Goal: Transaction & Acquisition: Download file/media

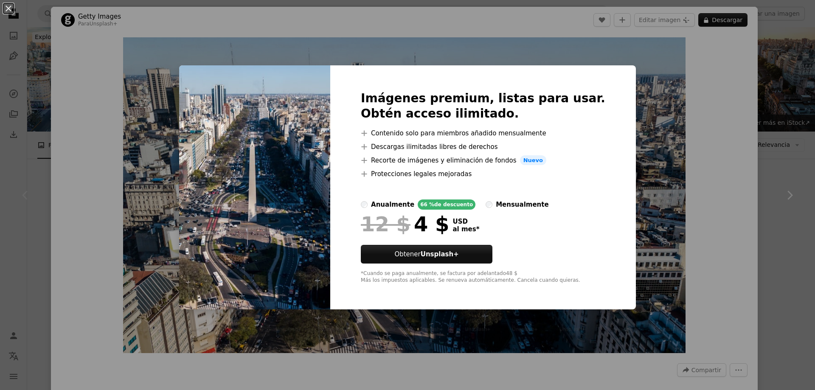
click at [699, 223] on div "An X shape Imágenes premium, listas para usar. Obtén acceso ilimitado. A plus s…" at bounding box center [407, 195] width 815 height 390
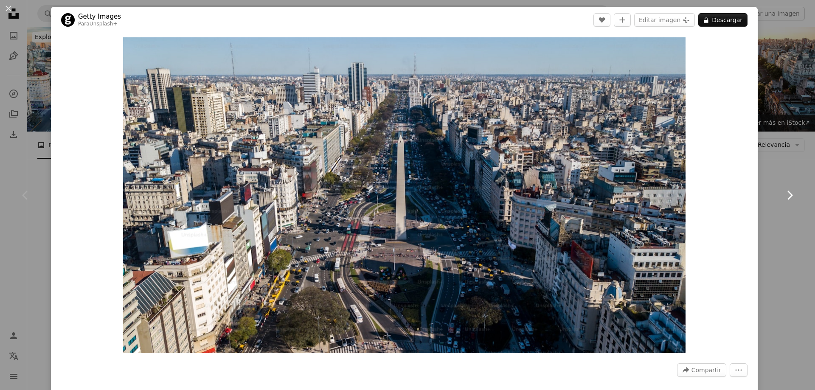
click at [781, 228] on link "Chevron right" at bounding box center [789, 196] width 51 height 82
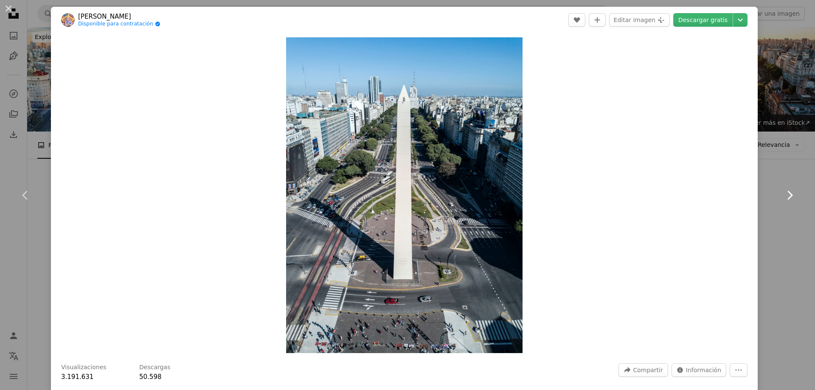
click at [783, 193] on icon "Chevron right" at bounding box center [790, 196] width 14 height 14
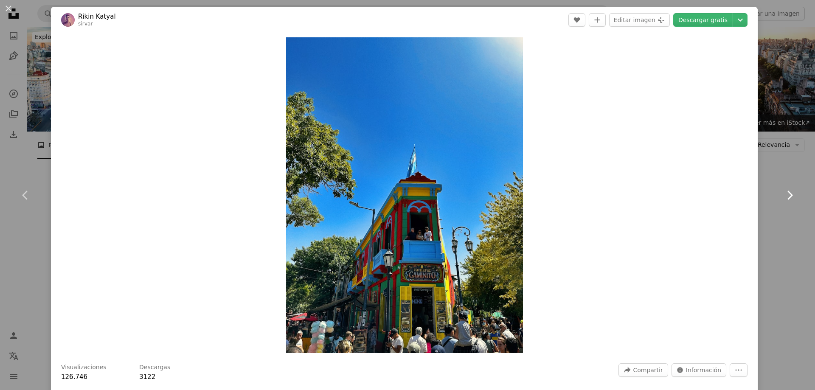
click at [783, 193] on icon "Chevron right" at bounding box center [790, 196] width 14 height 14
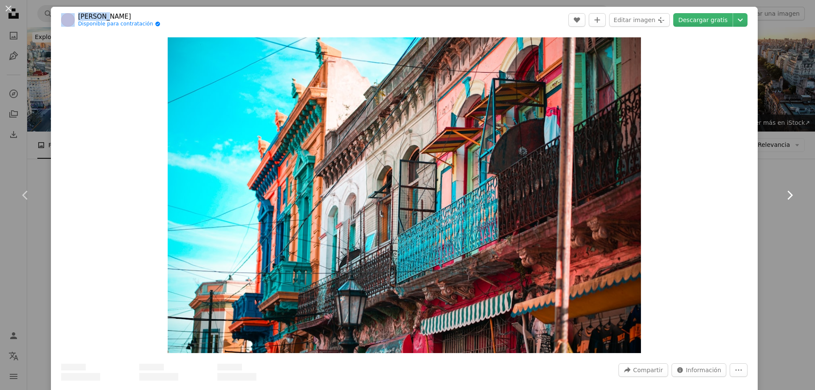
click at [783, 193] on icon "Chevron right" at bounding box center [790, 196] width 14 height 14
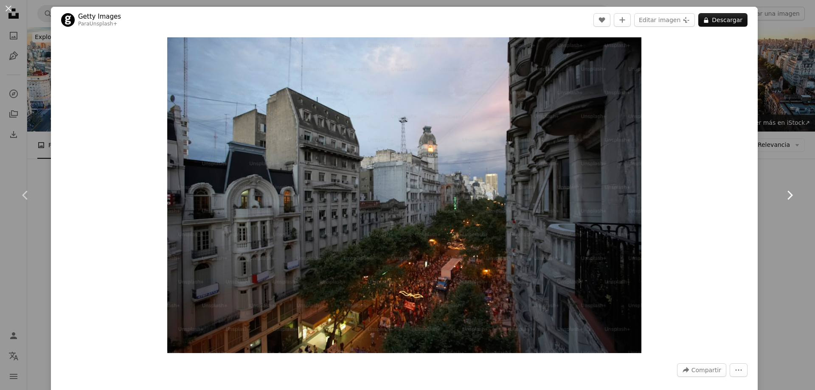
click at [783, 193] on icon "Chevron right" at bounding box center [790, 196] width 14 height 14
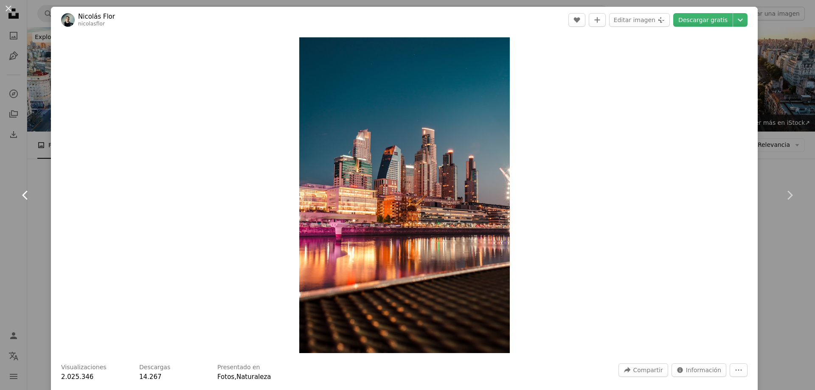
click at [25, 192] on icon at bounding box center [25, 195] width 6 height 9
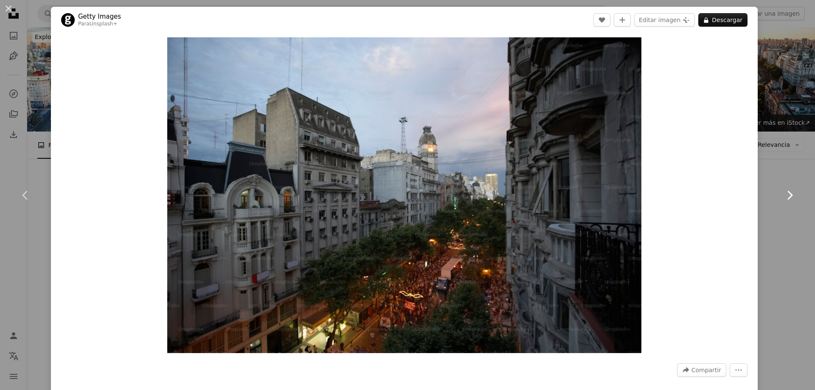
click at [783, 189] on icon "Chevron right" at bounding box center [790, 196] width 14 height 14
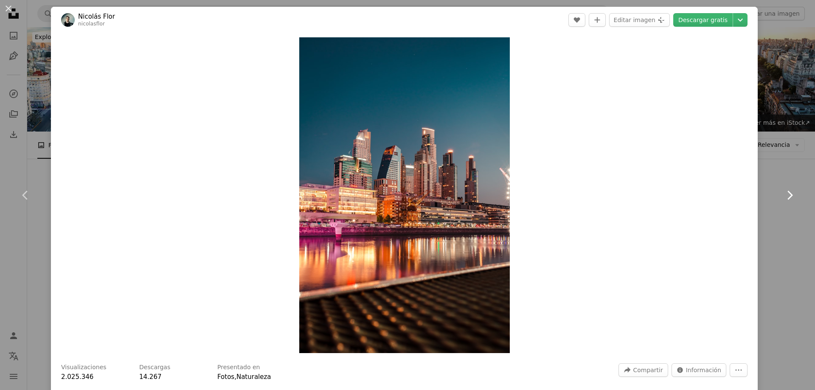
click at [788, 192] on icon at bounding box center [791, 195] width 6 height 9
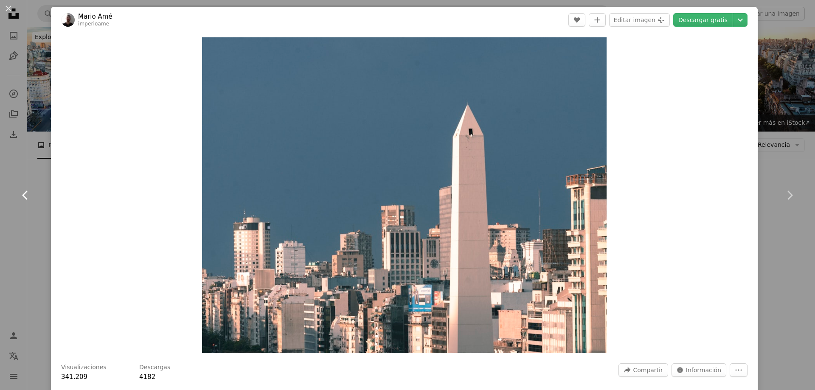
click at [25, 193] on icon at bounding box center [25, 195] width 6 height 9
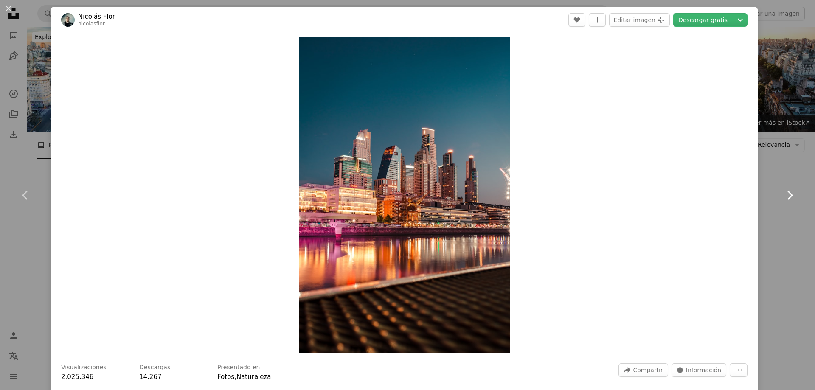
click at [788, 194] on icon at bounding box center [791, 195] width 6 height 9
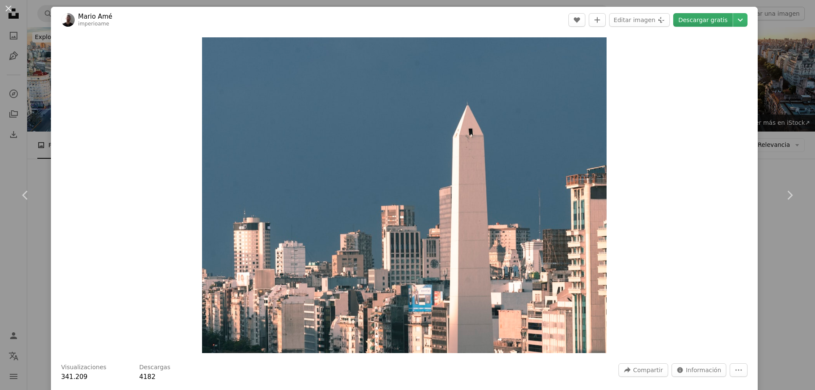
click at [707, 23] on link "Descargar gratis" at bounding box center [703, 20] width 59 height 14
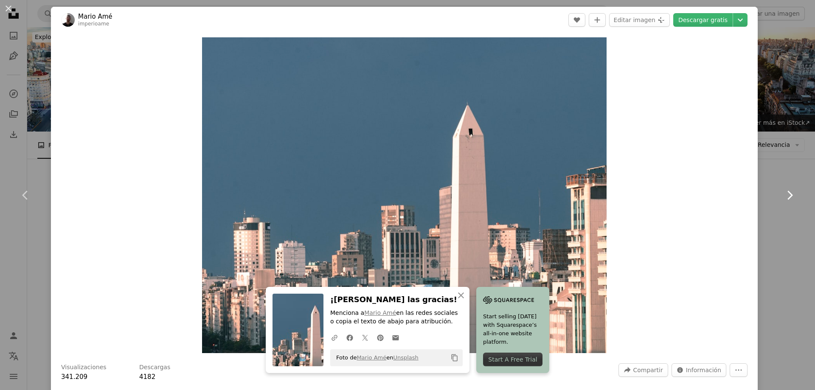
click at [784, 191] on icon "Chevron right" at bounding box center [790, 196] width 14 height 14
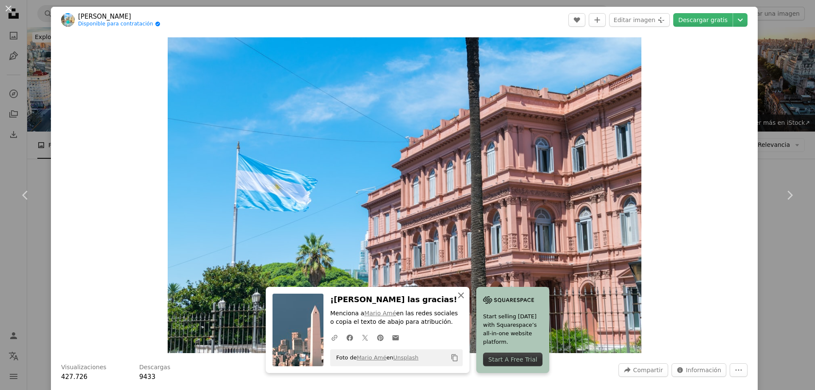
click at [461, 295] on icon "An X shape" at bounding box center [461, 295] width 10 height 10
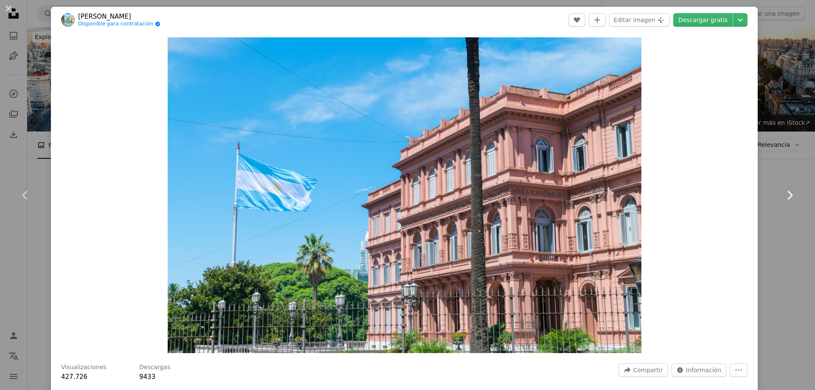
click at [787, 192] on icon "Chevron right" at bounding box center [790, 196] width 14 height 14
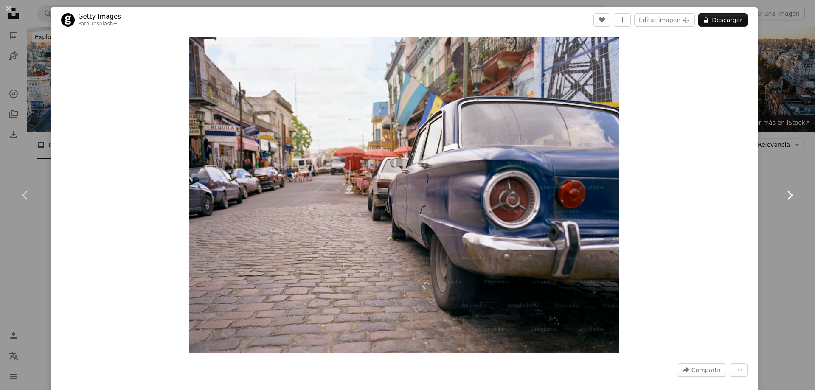
click at [787, 192] on icon "Chevron right" at bounding box center [790, 196] width 14 height 14
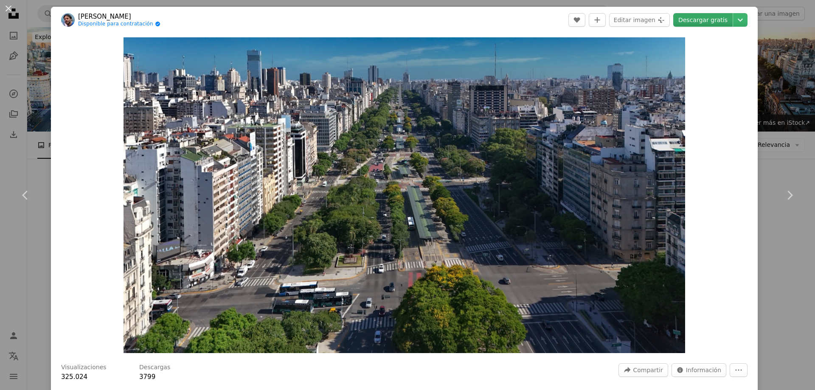
click at [697, 15] on link "Descargar gratis" at bounding box center [703, 20] width 59 height 14
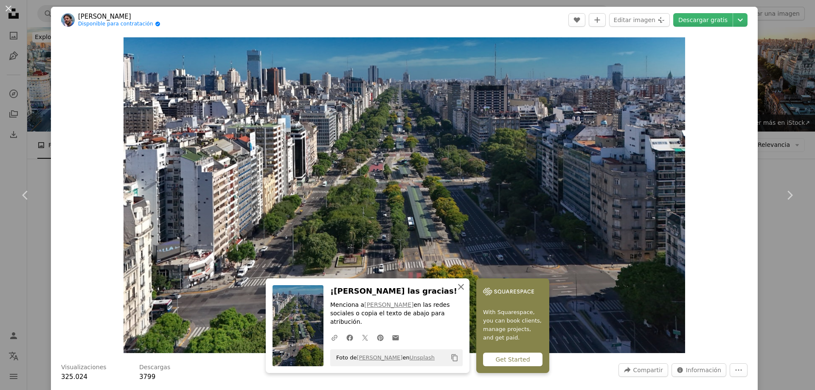
click at [459, 292] on icon "An X shape" at bounding box center [461, 287] width 10 height 10
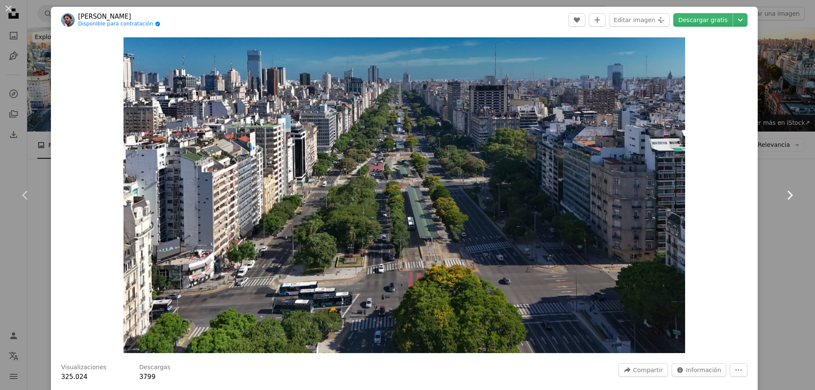
click at [783, 196] on icon "Chevron right" at bounding box center [790, 196] width 14 height 14
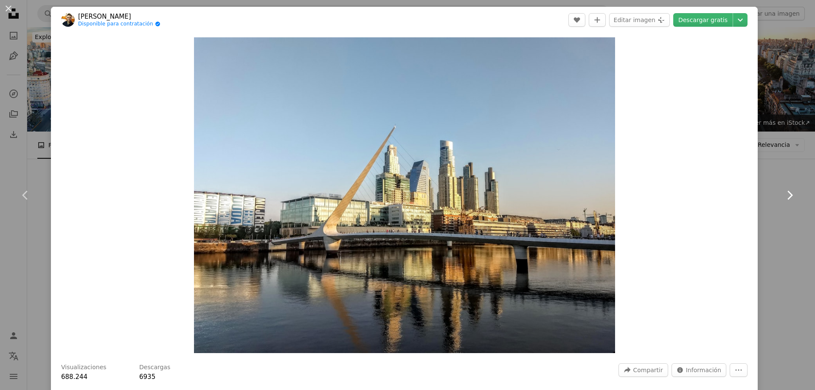
click at [783, 196] on icon "Chevron right" at bounding box center [790, 196] width 14 height 14
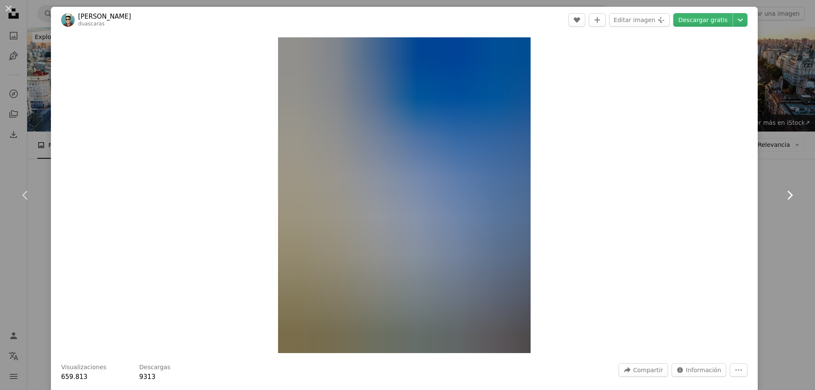
click at [783, 196] on icon "Chevron right" at bounding box center [790, 196] width 14 height 14
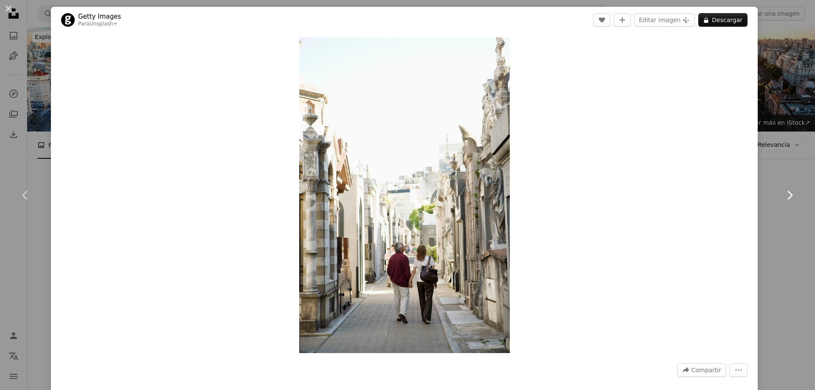
click at [783, 196] on icon "Chevron right" at bounding box center [790, 196] width 14 height 14
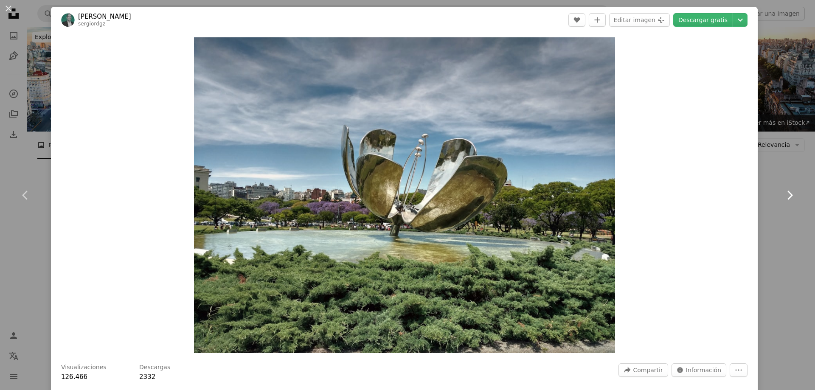
click at [783, 196] on icon "Chevron right" at bounding box center [790, 196] width 14 height 14
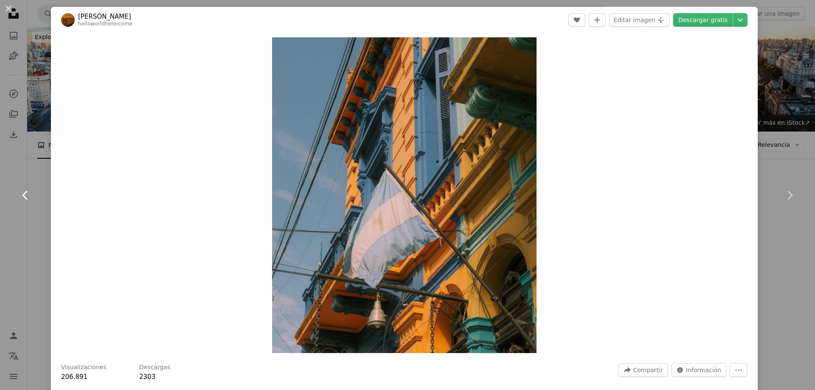
click at [24, 197] on icon at bounding box center [25, 195] width 6 height 9
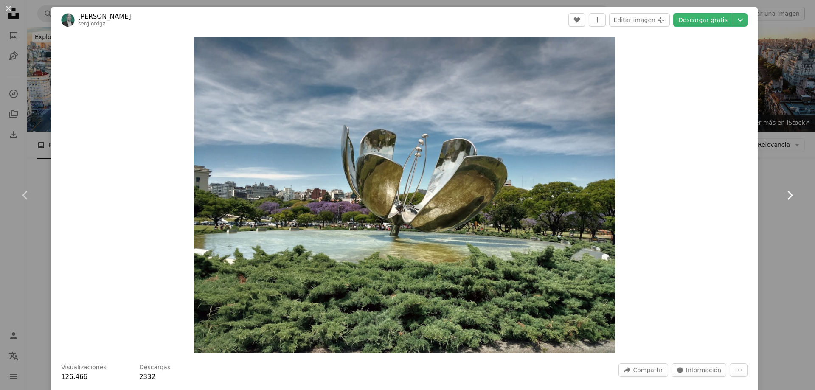
click at [783, 197] on icon "Chevron right" at bounding box center [790, 196] width 14 height 14
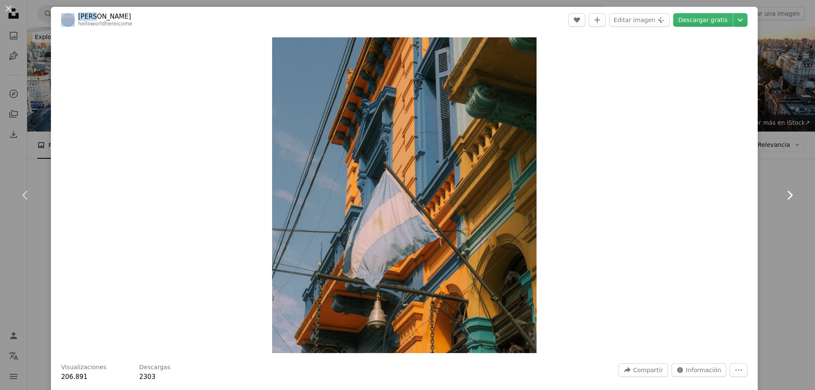
click at [783, 197] on icon "Chevron right" at bounding box center [790, 196] width 14 height 14
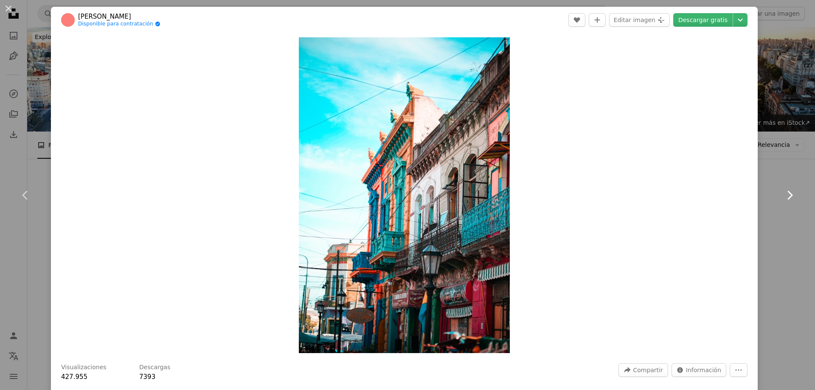
click at [776, 192] on link "Chevron right" at bounding box center [789, 196] width 51 height 82
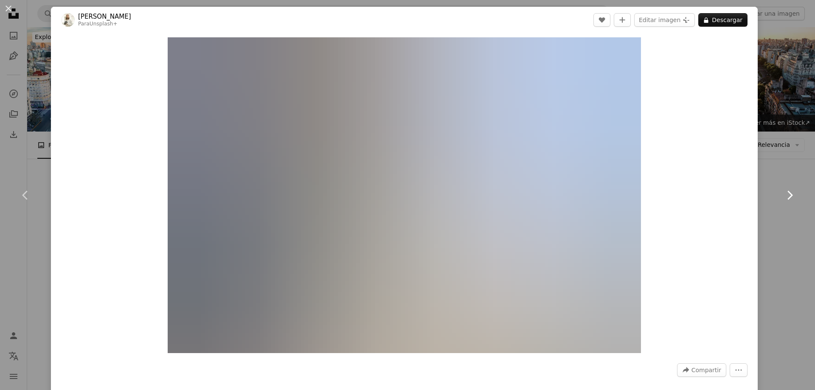
click at [783, 195] on icon "Chevron right" at bounding box center [790, 196] width 14 height 14
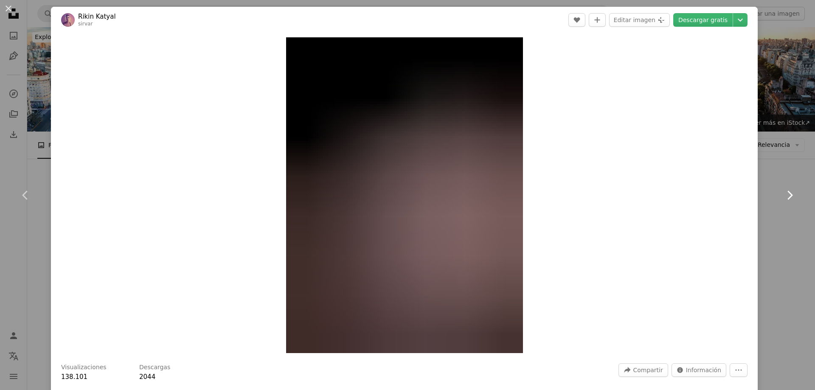
click at [783, 195] on icon "Chevron right" at bounding box center [790, 196] width 14 height 14
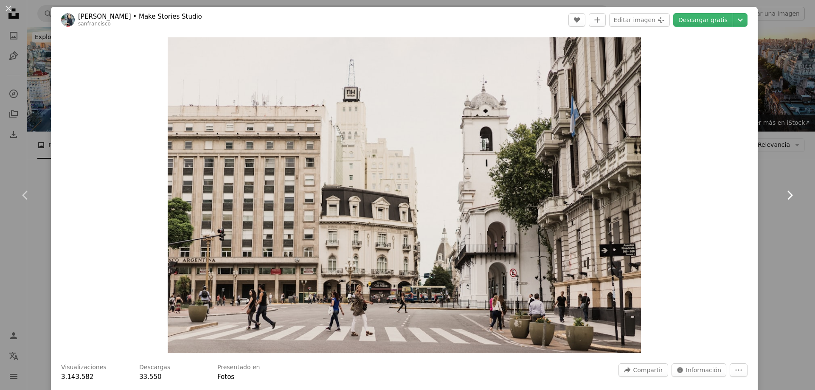
click at [783, 195] on icon "Chevron right" at bounding box center [790, 196] width 14 height 14
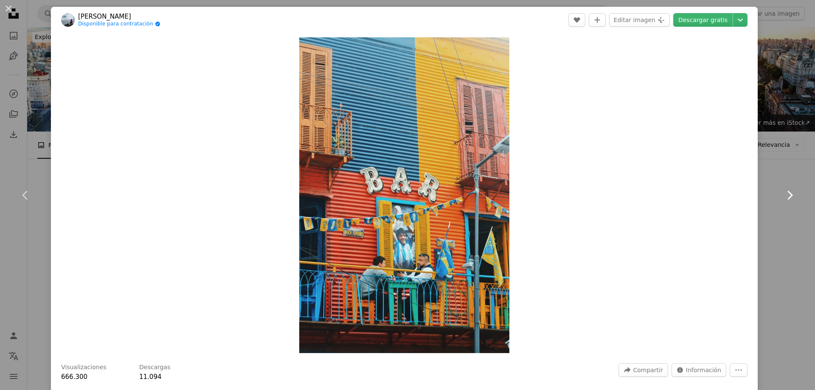
click at [783, 195] on icon "Chevron right" at bounding box center [790, 196] width 14 height 14
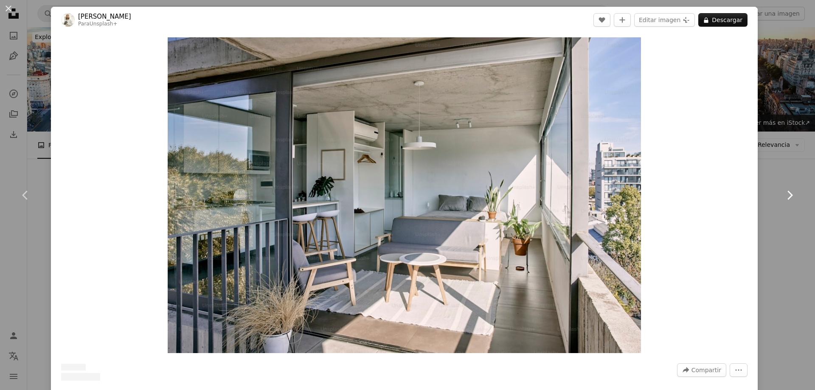
click at [783, 195] on icon "Chevron right" at bounding box center [790, 196] width 14 height 14
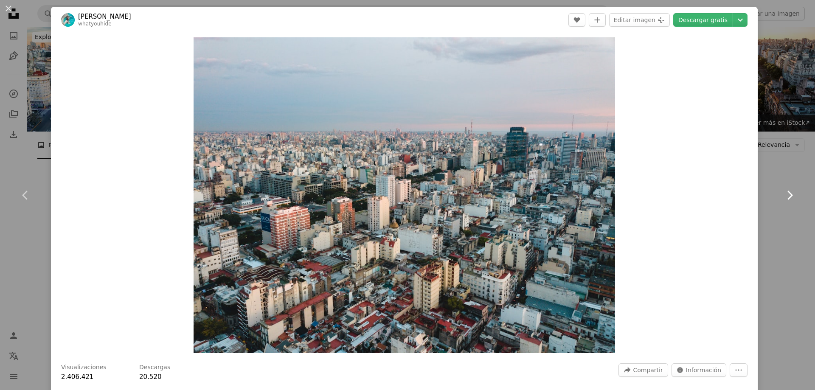
click at [783, 195] on icon "Chevron right" at bounding box center [790, 196] width 14 height 14
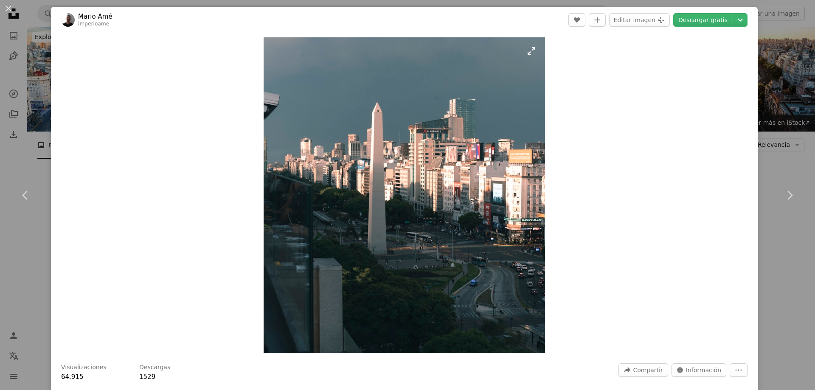
click at [390, 162] on img "Ampliar en esta imagen" at bounding box center [404, 195] width 281 height 316
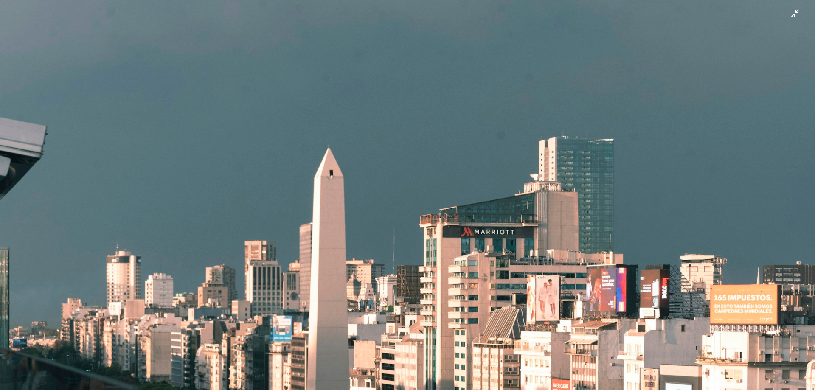
scroll to position [44, 0]
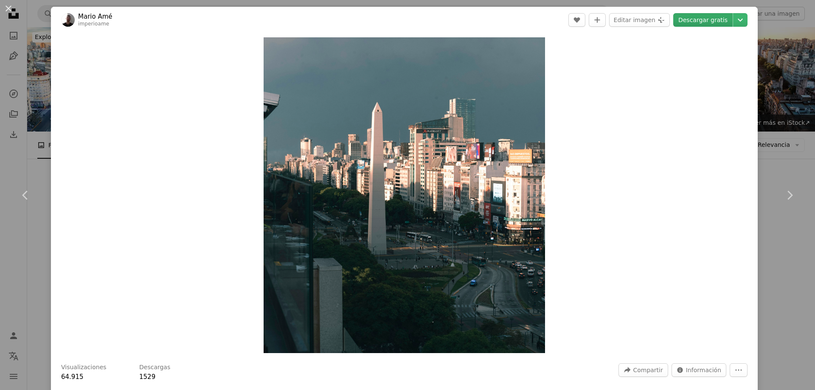
click at [690, 22] on link "Descargar gratis" at bounding box center [703, 20] width 59 height 14
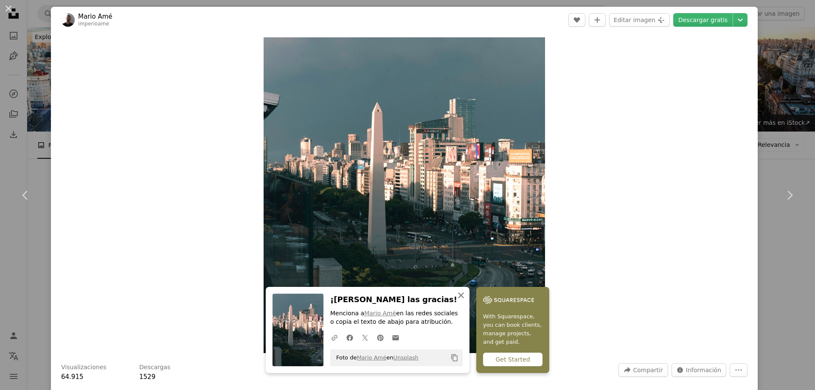
click at [458, 293] on icon "An X shape" at bounding box center [461, 295] width 10 height 10
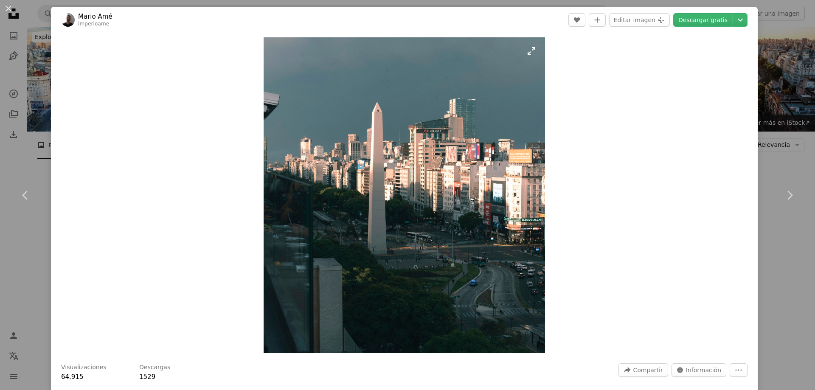
click at [459, 213] on img "Ampliar en esta imagen" at bounding box center [404, 195] width 281 height 316
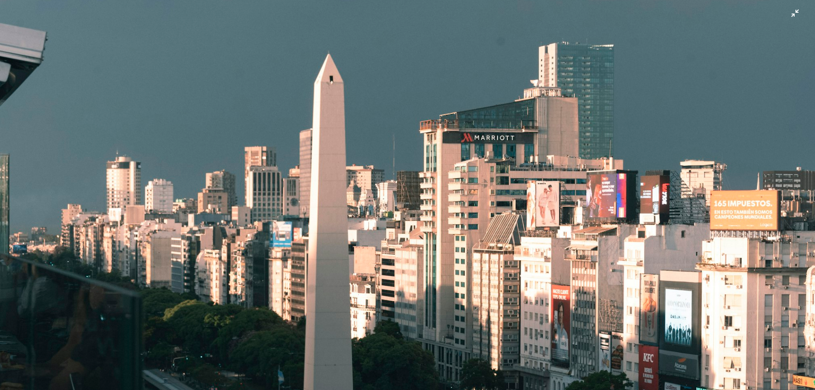
scroll to position [129, 0]
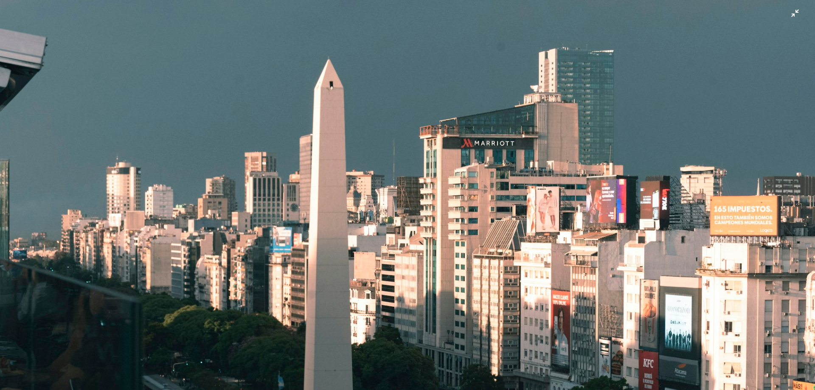
click at [459, 212] on img "Reducir el zoom en esta imagen" at bounding box center [408, 329] width 816 height 917
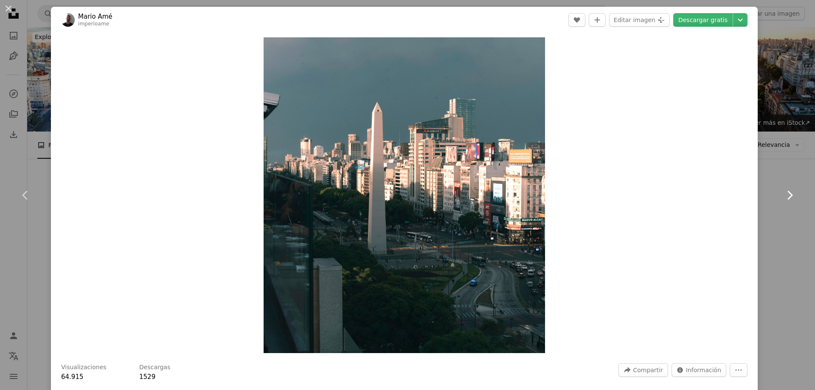
click at [783, 191] on icon "Chevron right" at bounding box center [790, 196] width 14 height 14
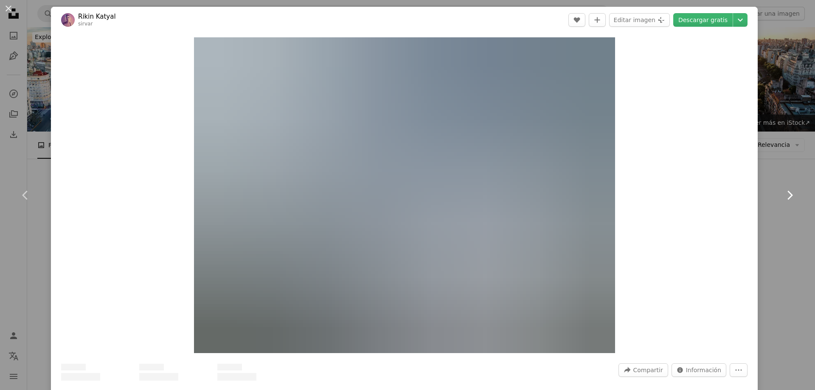
click at [783, 191] on icon "Chevron right" at bounding box center [790, 196] width 14 height 14
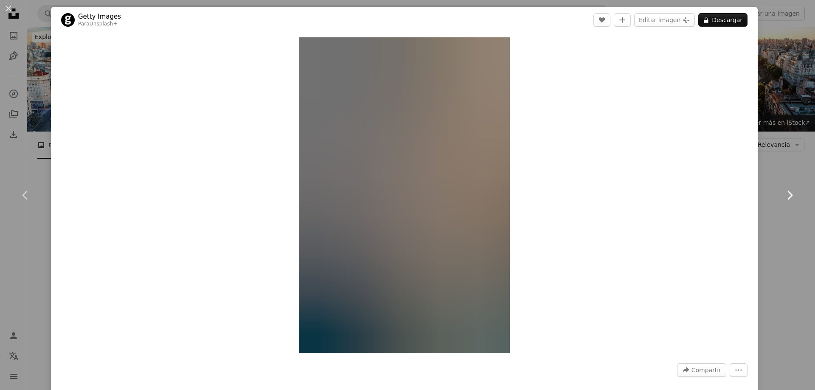
click at [783, 191] on icon "Chevron right" at bounding box center [790, 196] width 14 height 14
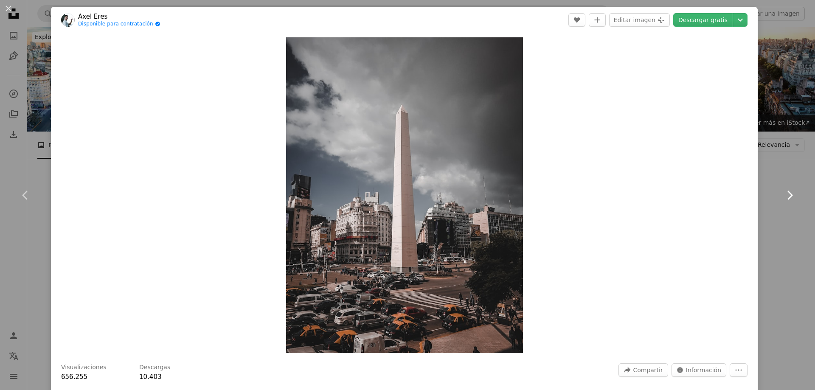
click at [783, 191] on icon "Chevron right" at bounding box center [790, 196] width 14 height 14
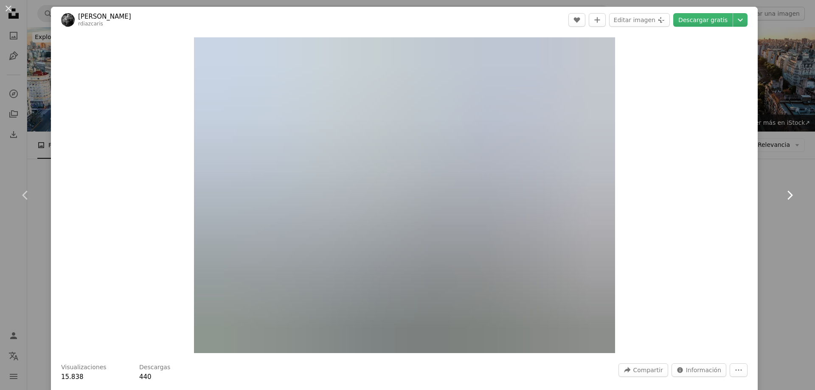
click at [783, 191] on icon "Chevron right" at bounding box center [790, 196] width 14 height 14
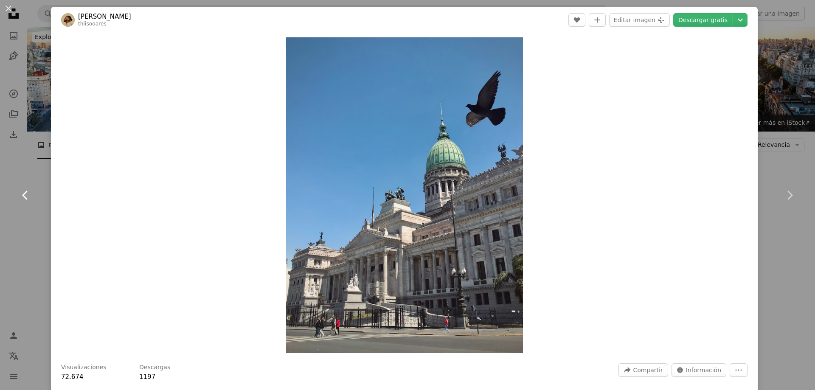
click at [25, 192] on icon "Chevron left" at bounding box center [26, 196] width 14 height 14
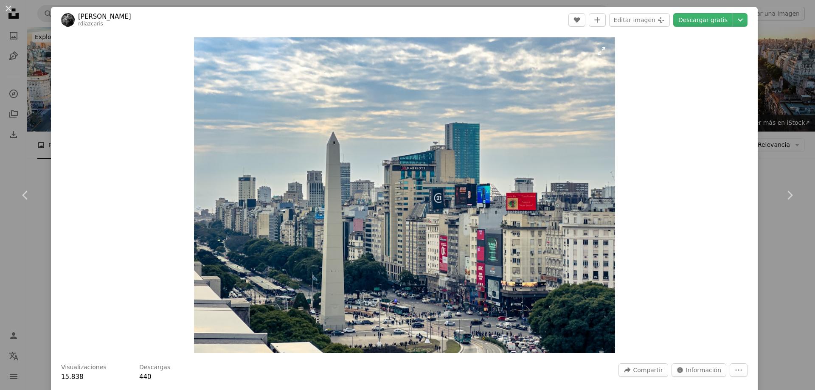
click at [259, 220] on img "Ampliar en esta imagen" at bounding box center [404, 195] width 421 height 316
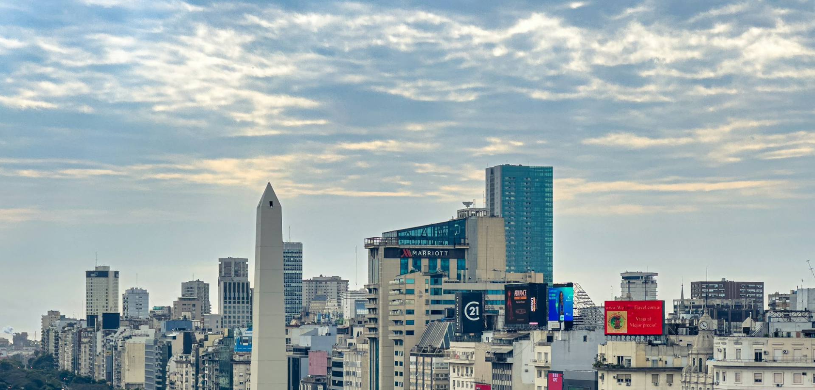
scroll to position [107, 0]
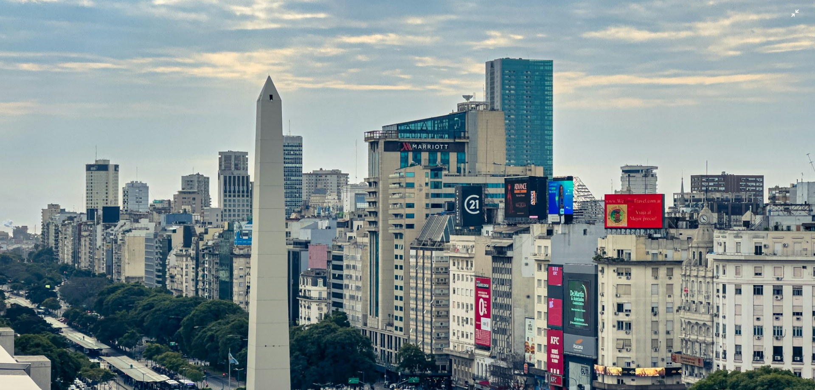
click at [299, 36] on img "Reducir el zoom en esta imagen" at bounding box center [408, 199] width 816 height 612
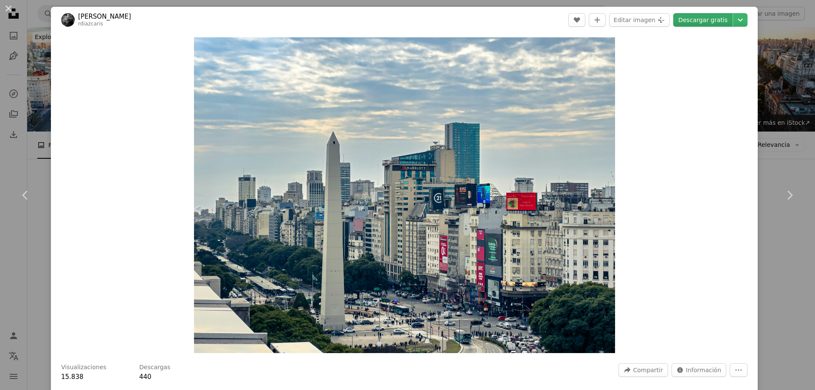
click at [692, 19] on link "Descargar gratis" at bounding box center [703, 20] width 59 height 14
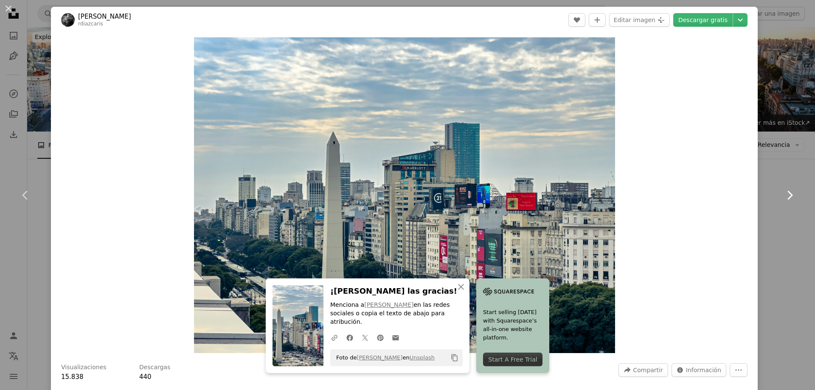
click at [783, 197] on icon "Chevron right" at bounding box center [790, 196] width 14 height 14
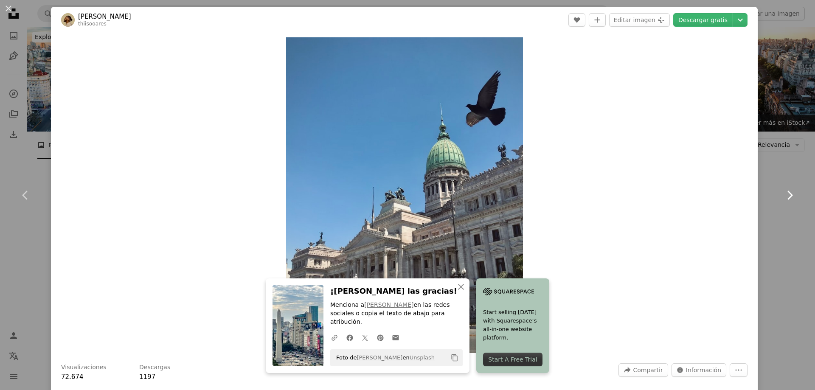
click at [783, 197] on icon "Chevron right" at bounding box center [790, 196] width 14 height 14
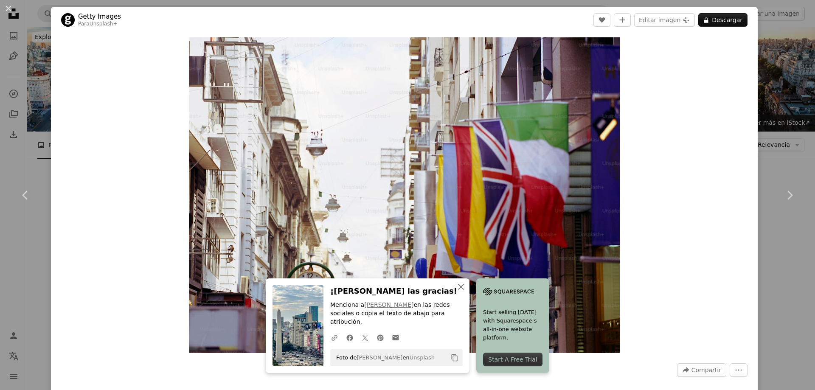
click at [460, 292] on icon "An X shape" at bounding box center [461, 287] width 10 height 10
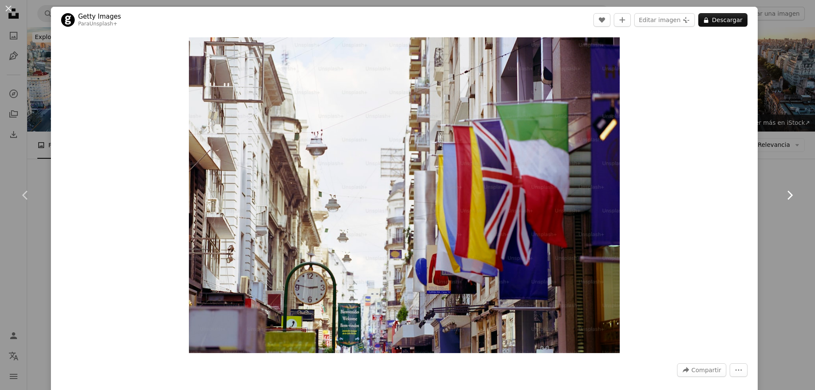
click at [783, 187] on link "Chevron right" at bounding box center [789, 196] width 51 height 82
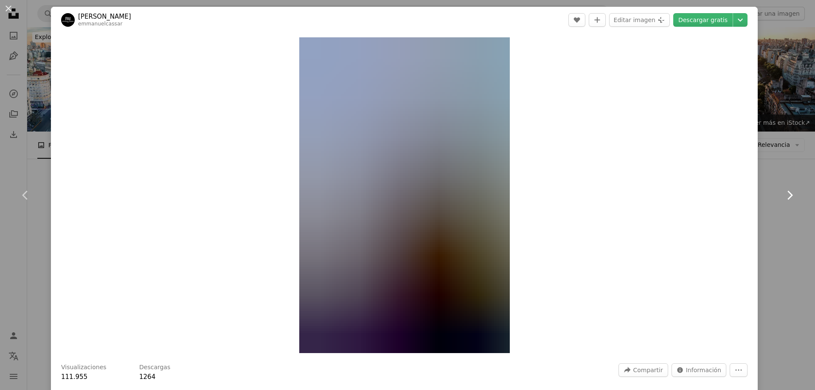
click at [783, 187] on link "Chevron right" at bounding box center [789, 196] width 51 height 82
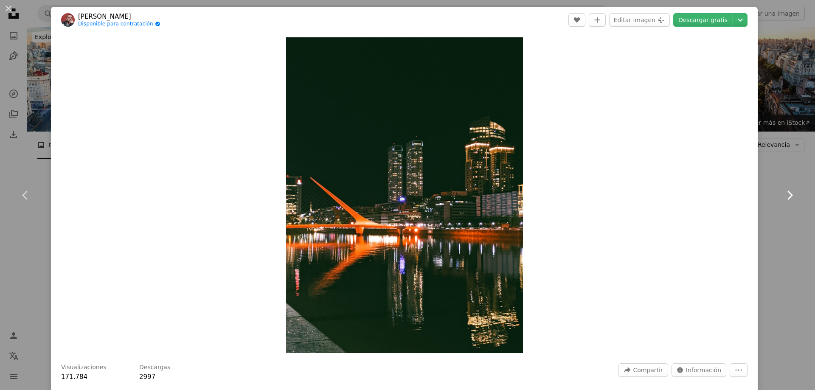
click at [783, 187] on link "Chevron right" at bounding box center [789, 196] width 51 height 82
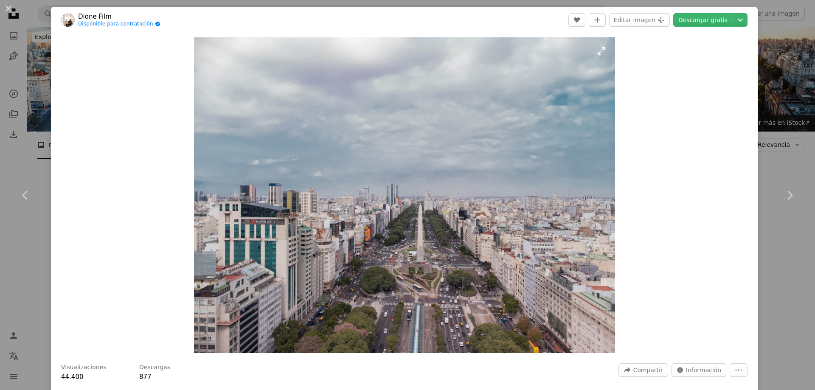
click at [411, 214] on img "Ampliar en esta imagen" at bounding box center [404, 195] width 421 height 316
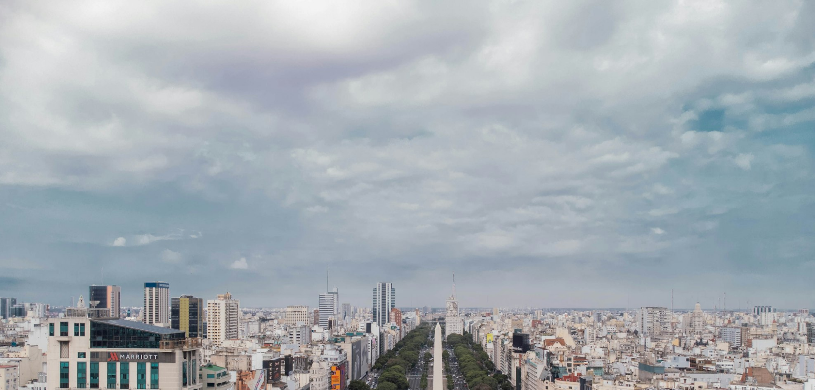
scroll to position [107, 0]
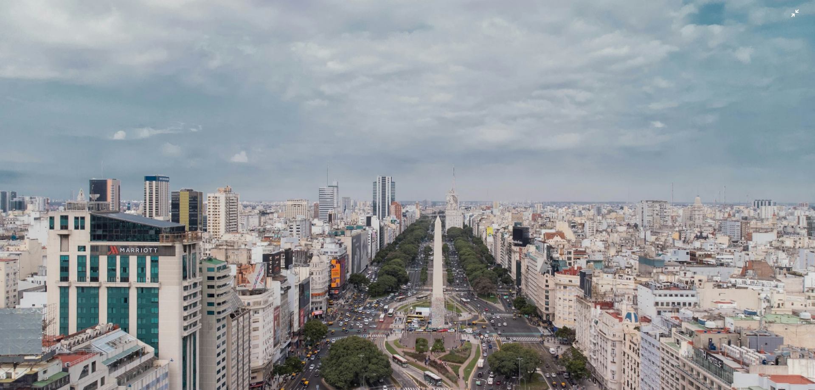
click at [418, 307] on img "Reducir el zoom en esta imagen" at bounding box center [408, 199] width 816 height 612
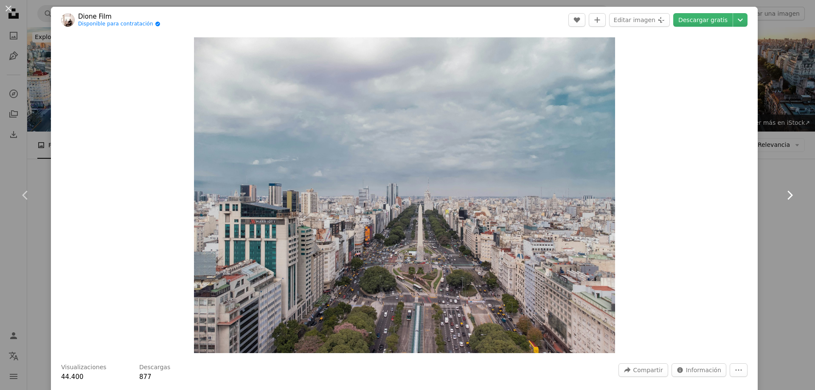
click at [785, 192] on icon "Chevron right" at bounding box center [790, 196] width 14 height 14
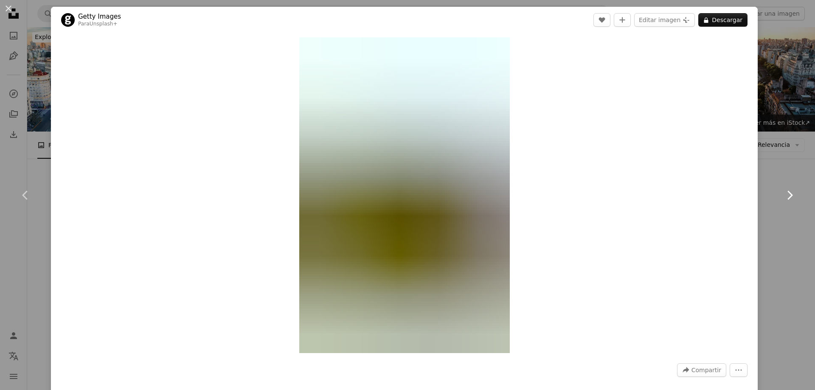
click at [785, 192] on icon "Chevron right" at bounding box center [790, 196] width 14 height 14
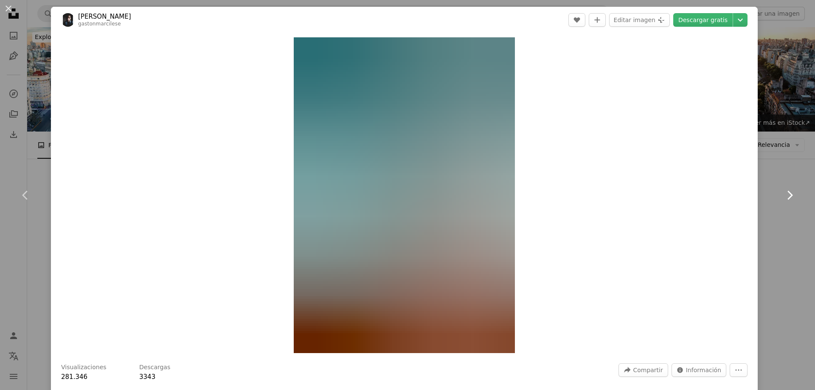
click at [785, 192] on icon "Chevron right" at bounding box center [790, 196] width 14 height 14
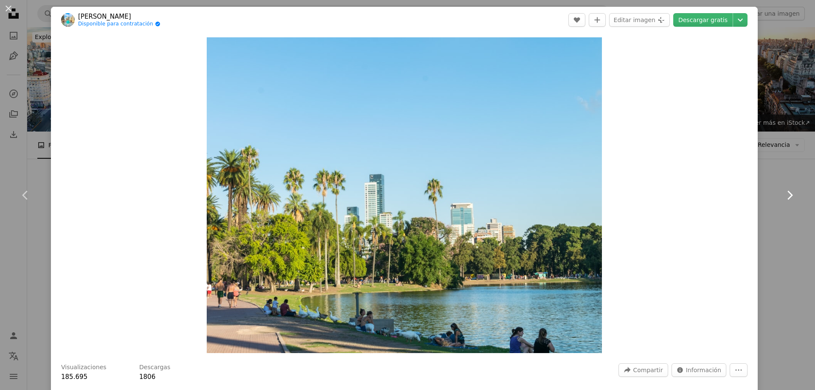
click at [785, 192] on icon "Chevron right" at bounding box center [790, 196] width 14 height 14
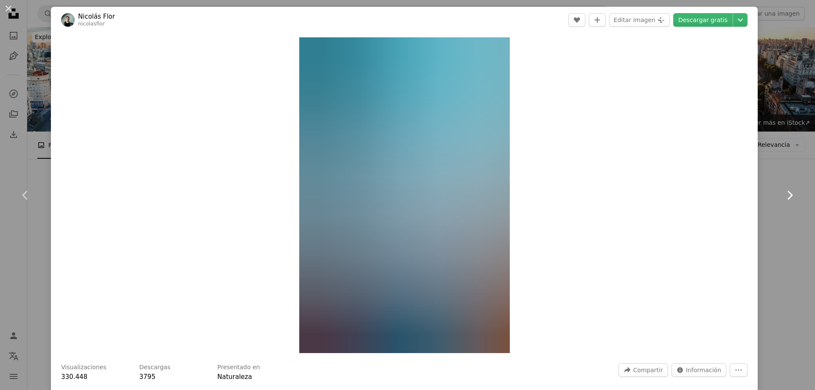
click at [785, 192] on icon "Chevron right" at bounding box center [790, 196] width 14 height 14
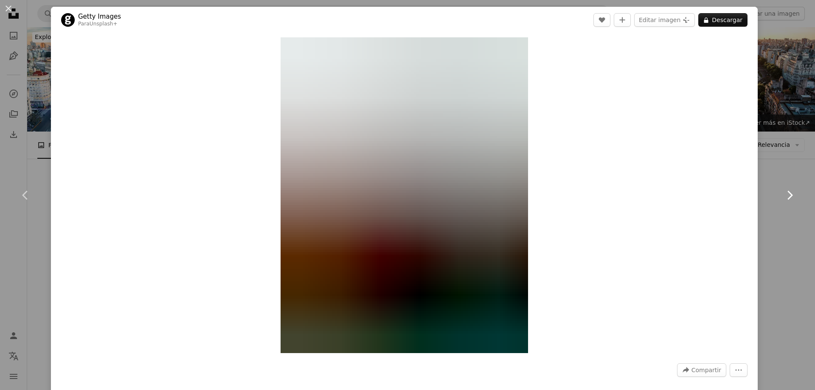
click at [785, 192] on icon "Chevron right" at bounding box center [790, 196] width 14 height 14
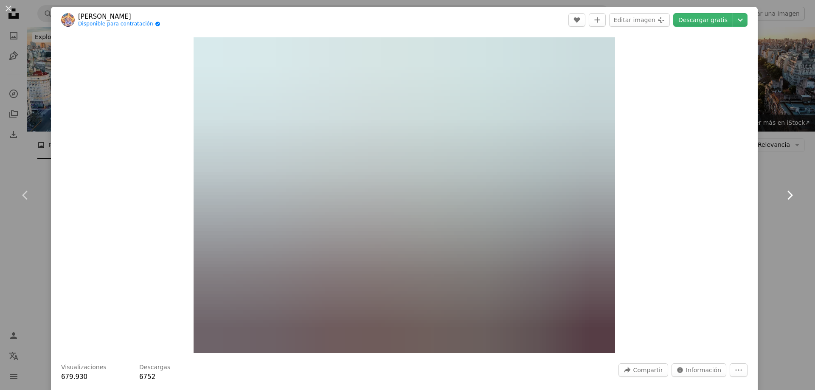
click at [785, 192] on icon "Chevron right" at bounding box center [790, 196] width 14 height 14
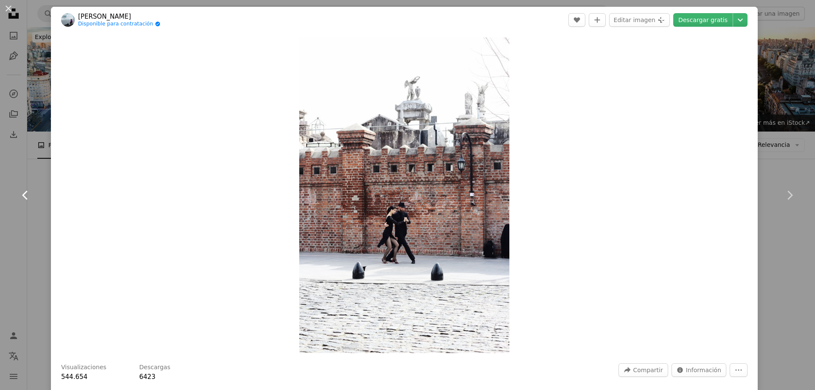
click at [29, 199] on icon "Chevron left" at bounding box center [26, 196] width 14 height 14
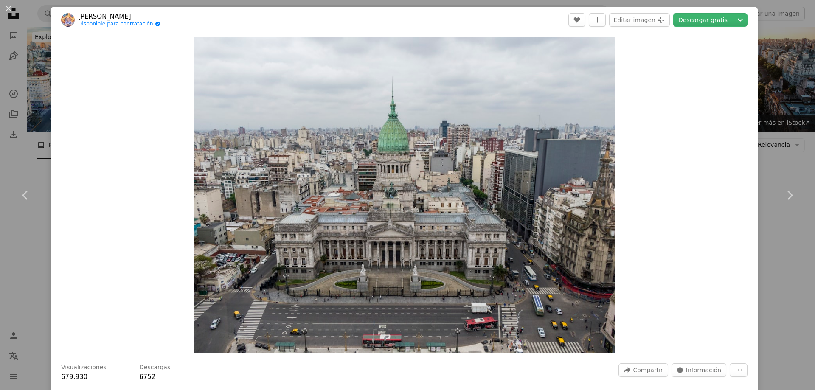
click at [726, 117] on div "Zoom in" at bounding box center [404, 195] width 707 height 324
click at [713, 170] on div "Zoom in" at bounding box center [404, 195] width 707 height 324
click at [783, 191] on icon "Chevron right" at bounding box center [790, 196] width 14 height 14
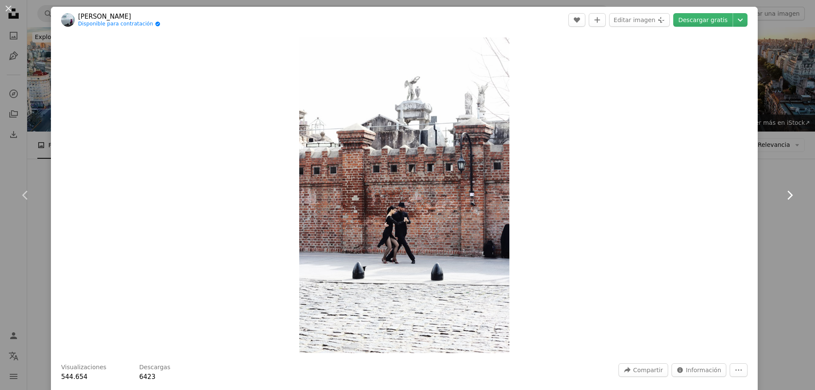
click at [783, 191] on icon "Chevron right" at bounding box center [790, 196] width 14 height 14
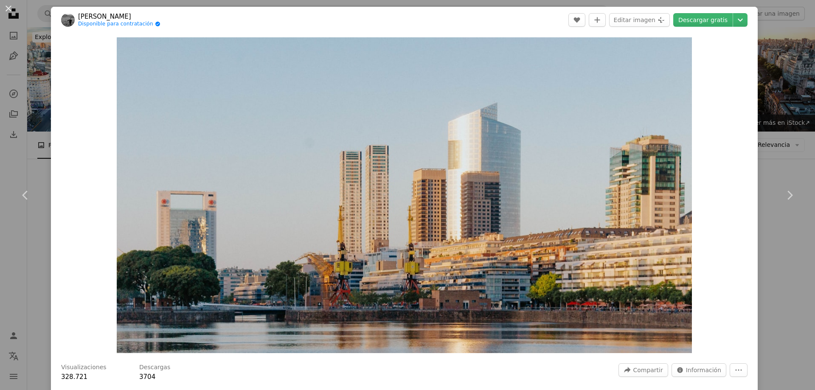
click at [712, 55] on div "Zoom in" at bounding box center [404, 195] width 707 height 324
click at [448, 163] on img "Ampliar en esta imagen" at bounding box center [405, 195] width 576 height 316
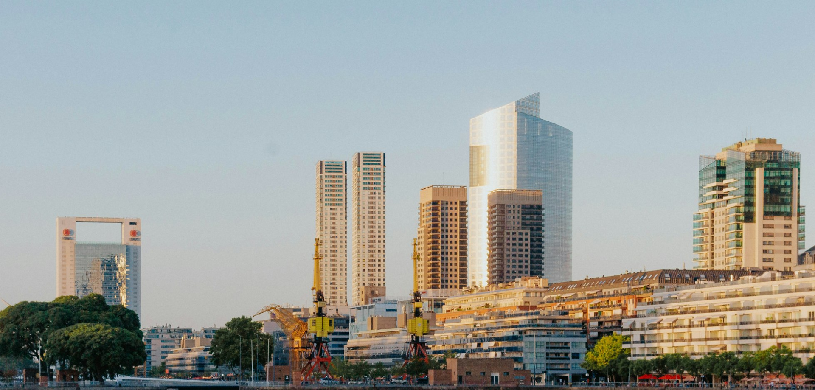
scroll to position [25, 0]
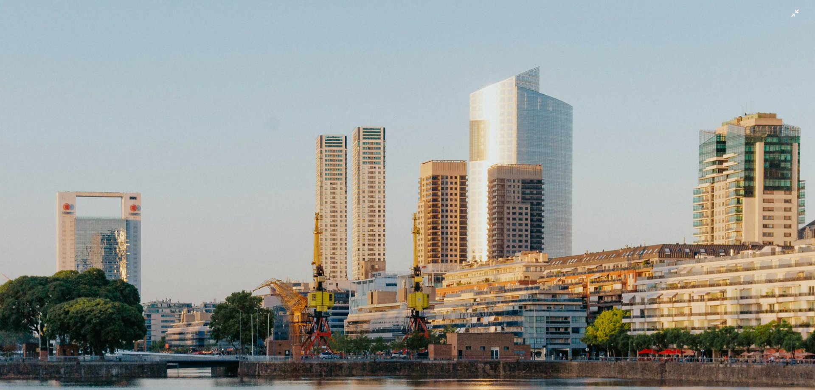
click at [455, 118] on img "Reducir el zoom en esta imagen" at bounding box center [408, 198] width 816 height 448
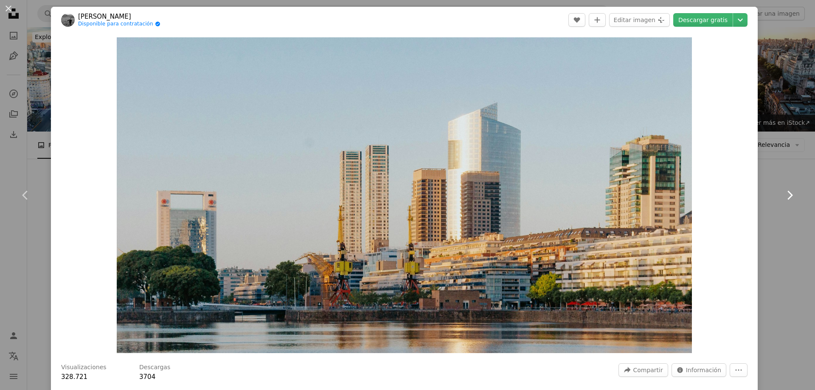
click at [776, 197] on link "Chevron right" at bounding box center [789, 196] width 51 height 82
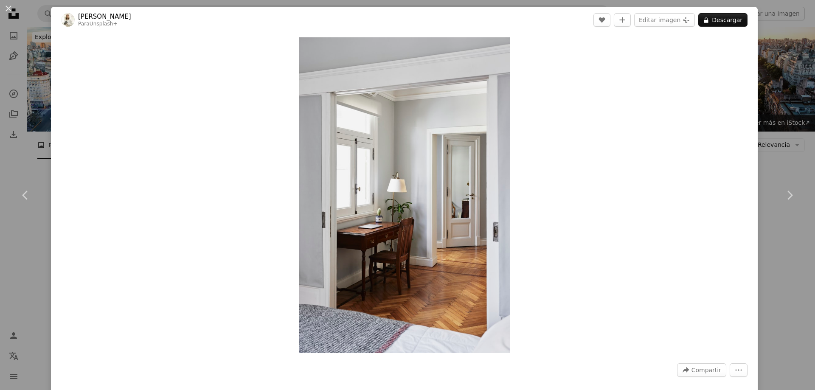
click at [783, 195] on icon "Chevron right" at bounding box center [790, 196] width 14 height 14
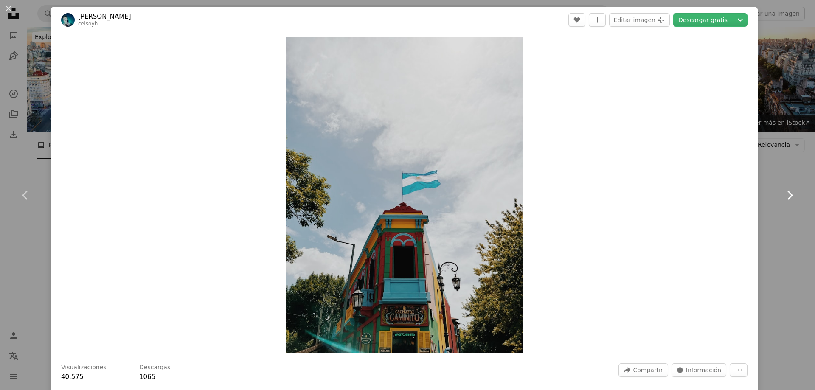
click at [783, 195] on icon "Chevron right" at bounding box center [790, 196] width 14 height 14
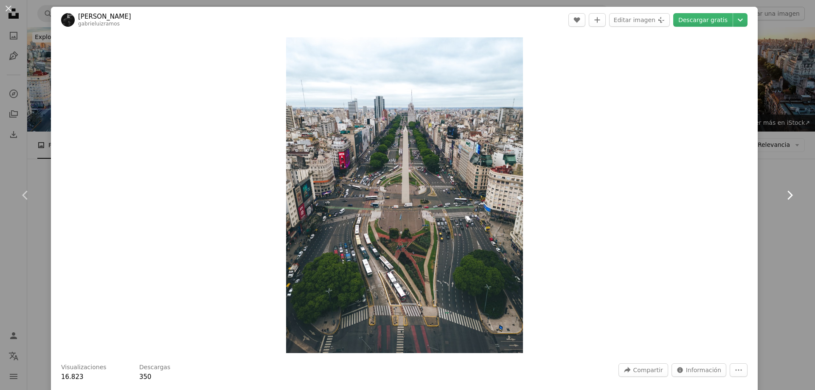
click at [783, 195] on icon "Chevron right" at bounding box center [790, 196] width 14 height 14
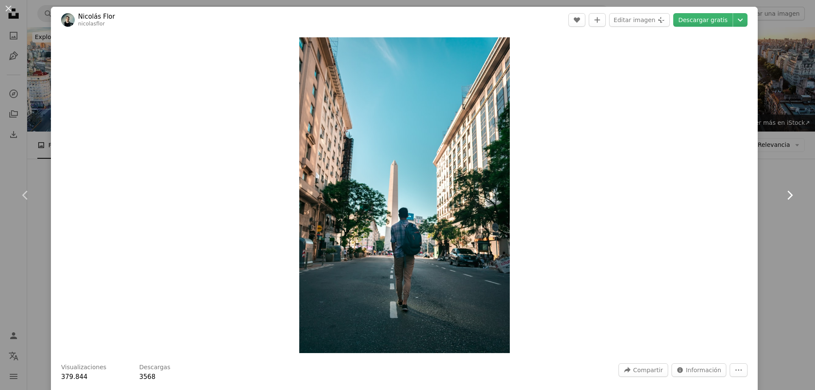
click at [783, 195] on icon "Chevron right" at bounding box center [790, 196] width 14 height 14
